Goal: Communication & Community: Answer question/provide support

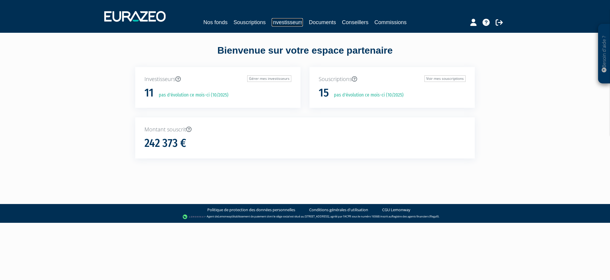
click at [291, 22] on link "Investisseurs" at bounding box center [287, 22] width 31 height 8
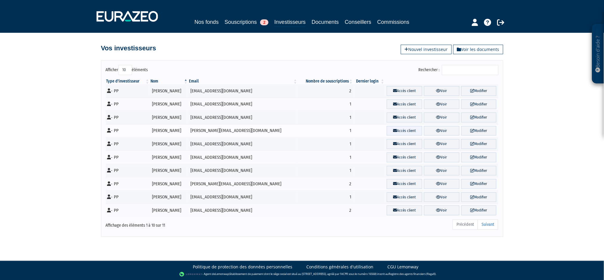
click at [400, 132] on link "Accès client" at bounding box center [404, 131] width 35 height 10
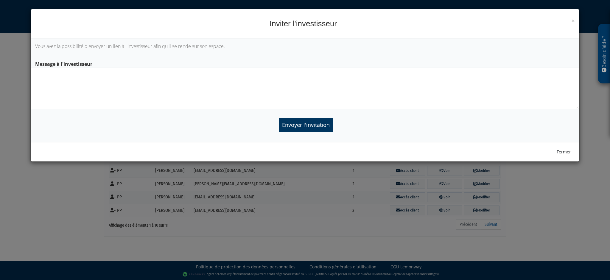
click at [199, 72] on textarea at bounding box center [305, 89] width 549 height 42
type textarea "VOICI LE LIEN POUR L'ACCES EN LIGNE"
click at [314, 124] on input "Envoyer l'invitation" at bounding box center [306, 124] width 54 height 13
